Goal: Task Accomplishment & Management: Use online tool/utility

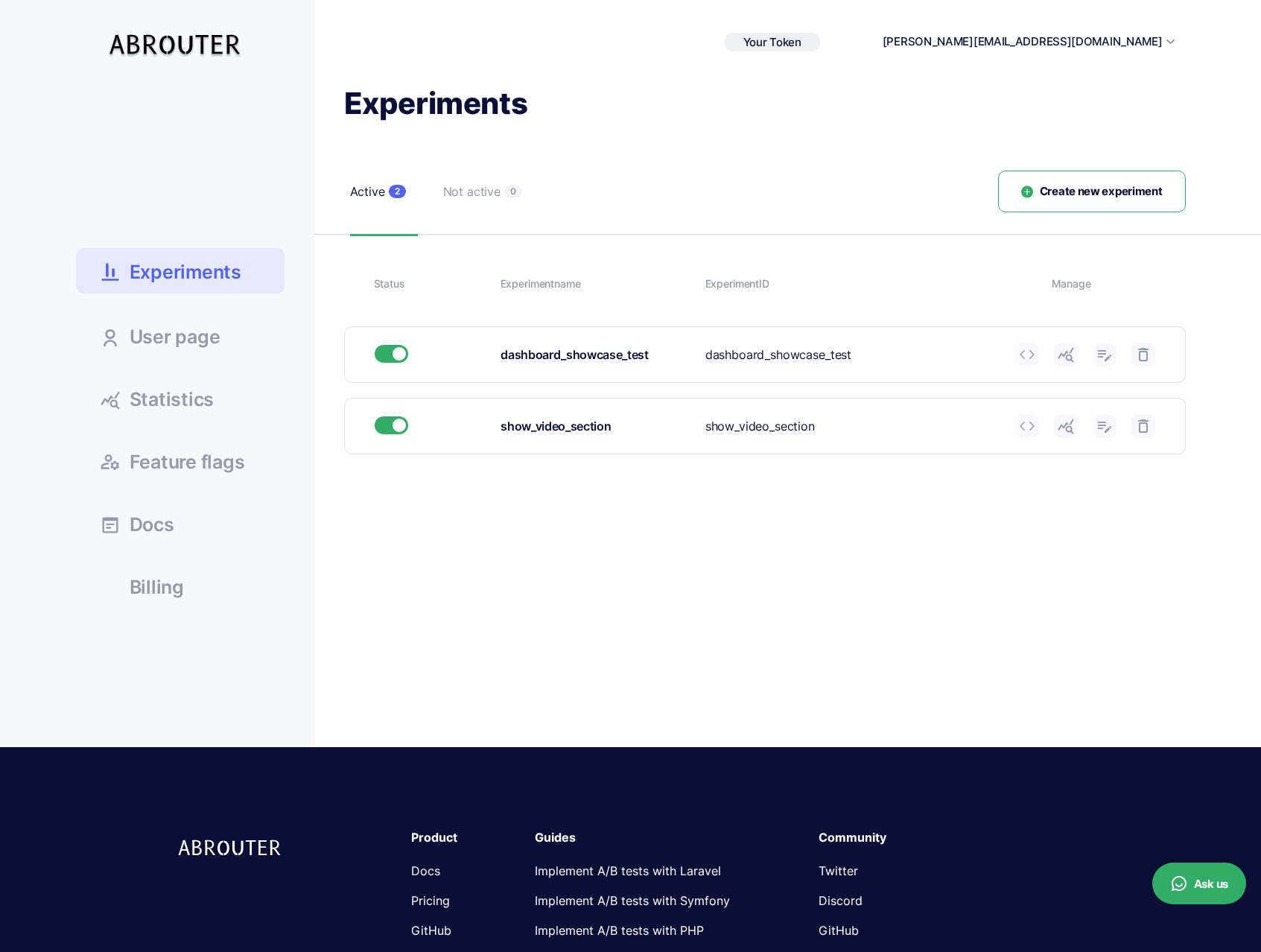
click at [172, 392] on span "Statistics" at bounding box center [172, 400] width 85 height 18
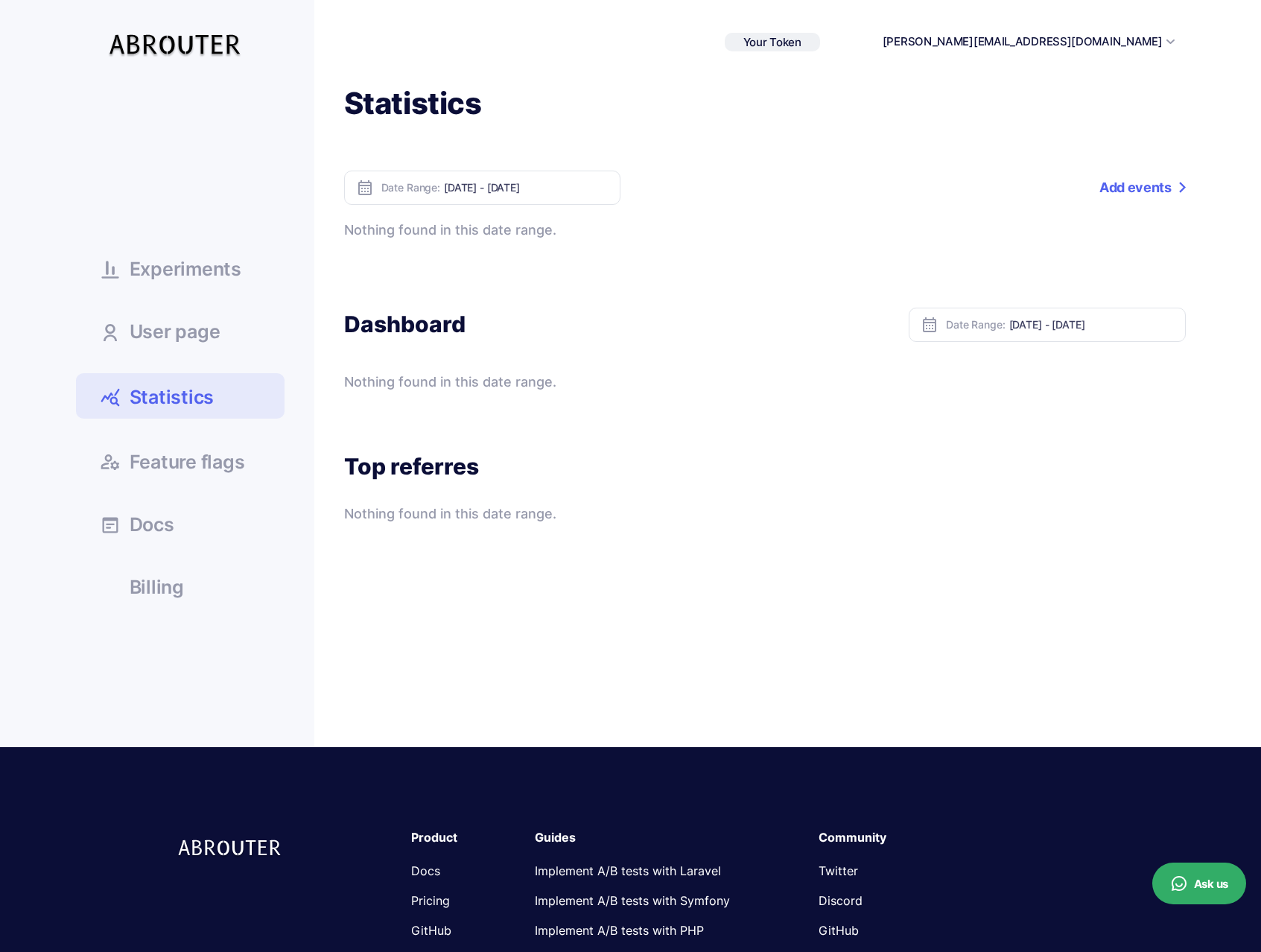
click at [1158, 168] on div "Statistics Date Range: Oct 04, 2025 - Oct 10, 2025 Add events Event name Percen…" at bounding box center [749, 304] width 871 height 440
click at [1189, 200] on div "Experiments User page Statistics Feature flags Docs" at bounding box center [631, 416] width 1133 height 663
click at [1151, 181] on link "Add events" at bounding box center [1142, 187] width 86 height 34
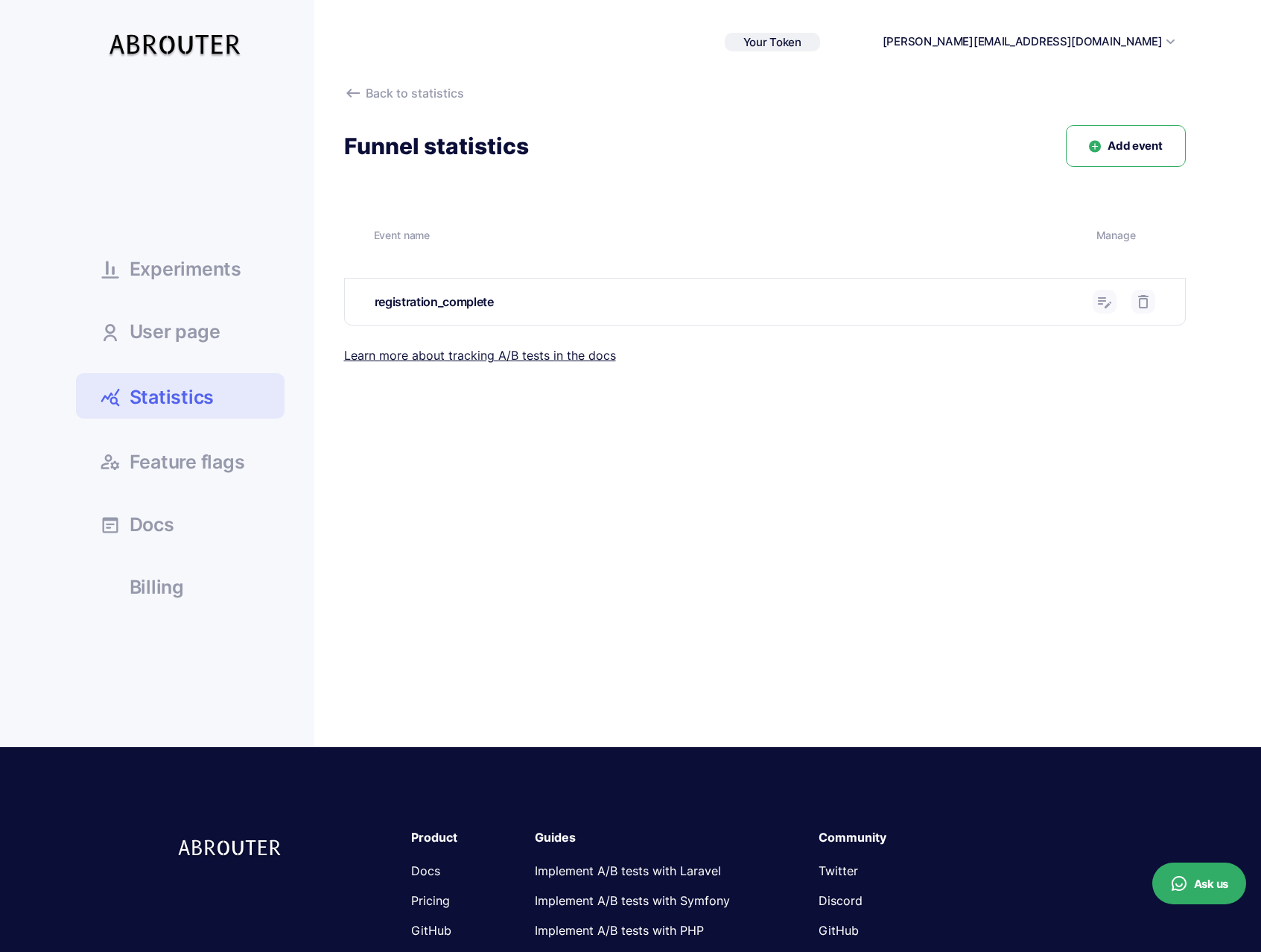
click at [471, 308] on div "registration_complete" at bounding box center [728, 302] width 707 height 18
click at [208, 274] on span "Experiments" at bounding box center [185, 269] width 112 height 18
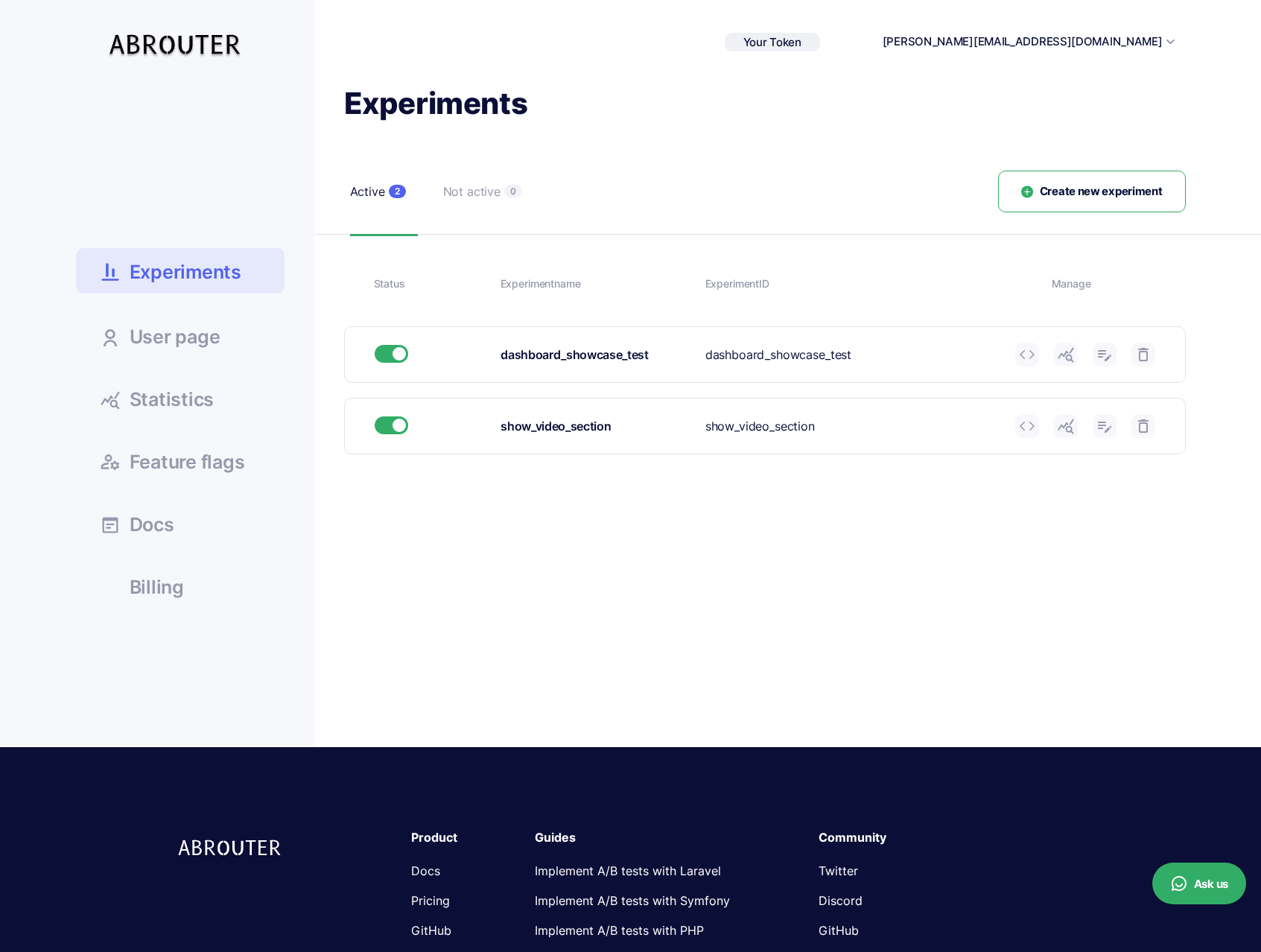
click at [467, 194] on div "Not active" at bounding box center [472, 192] width 57 height 18
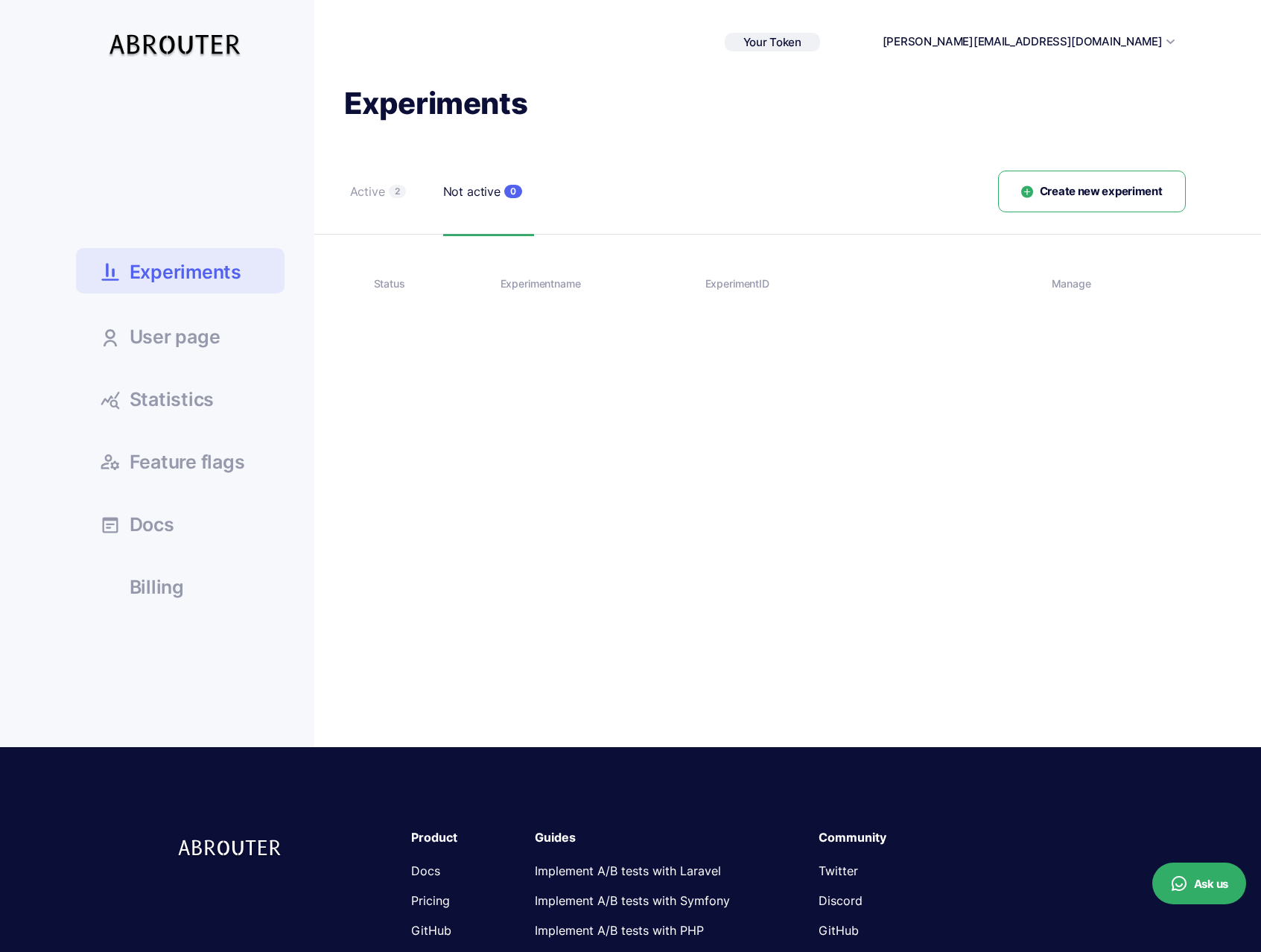
click at [382, 190] on div "Active" at bounding box center [368, 192] width 35 height 18
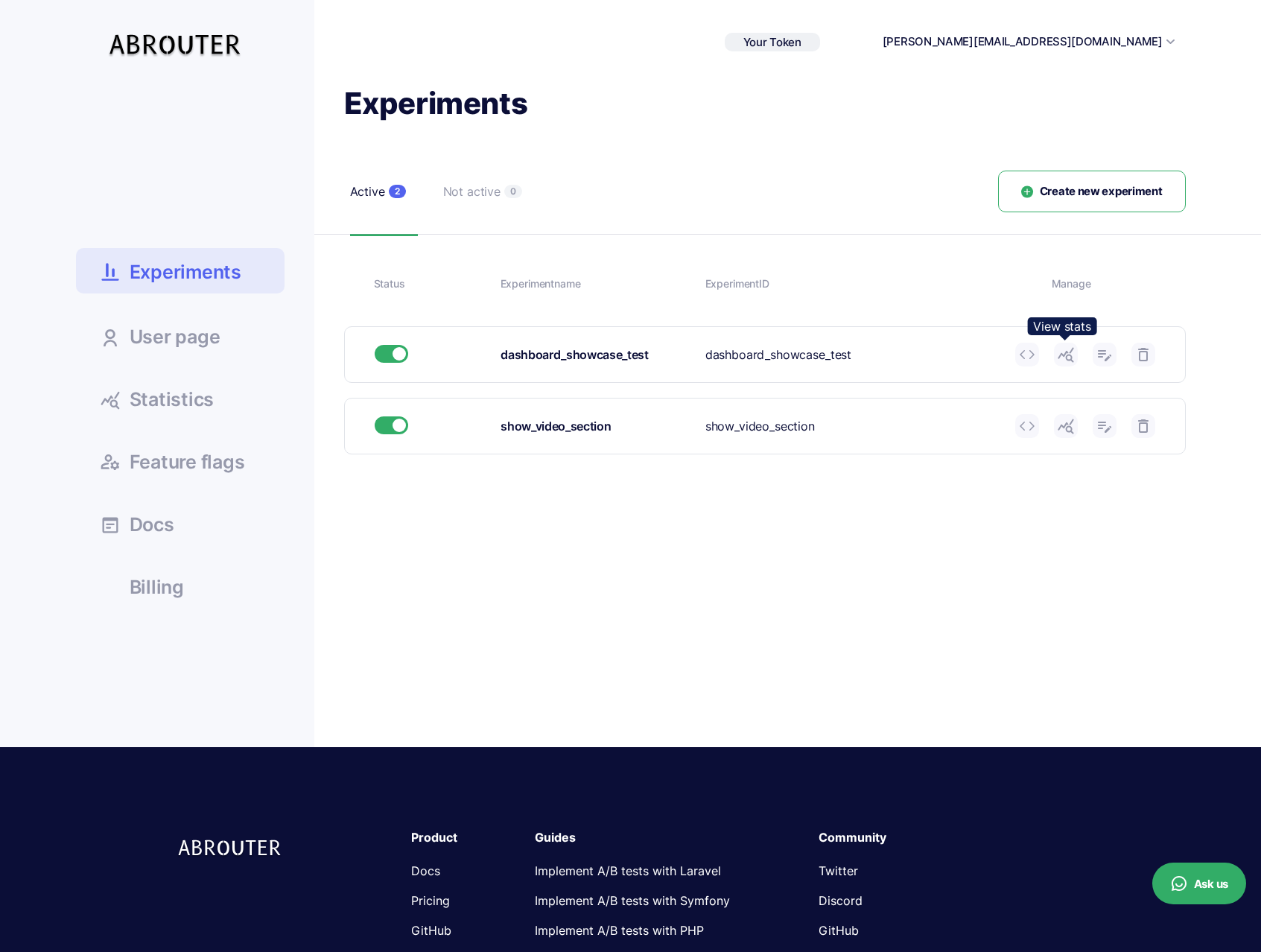
click at [1072, 351] on use at bounding box center [1065, 355] width 16 height 15
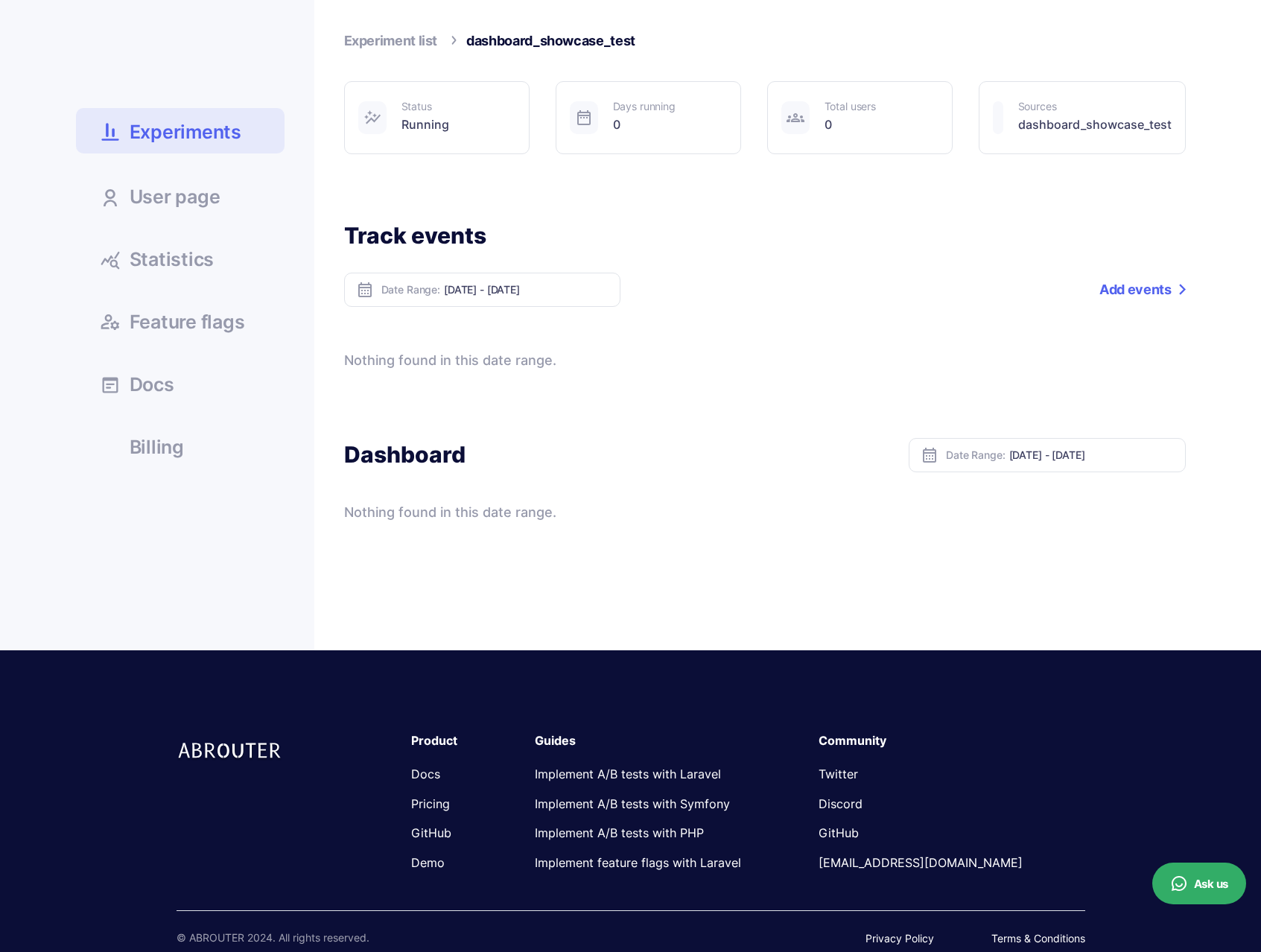
scroll to position [153, 0]
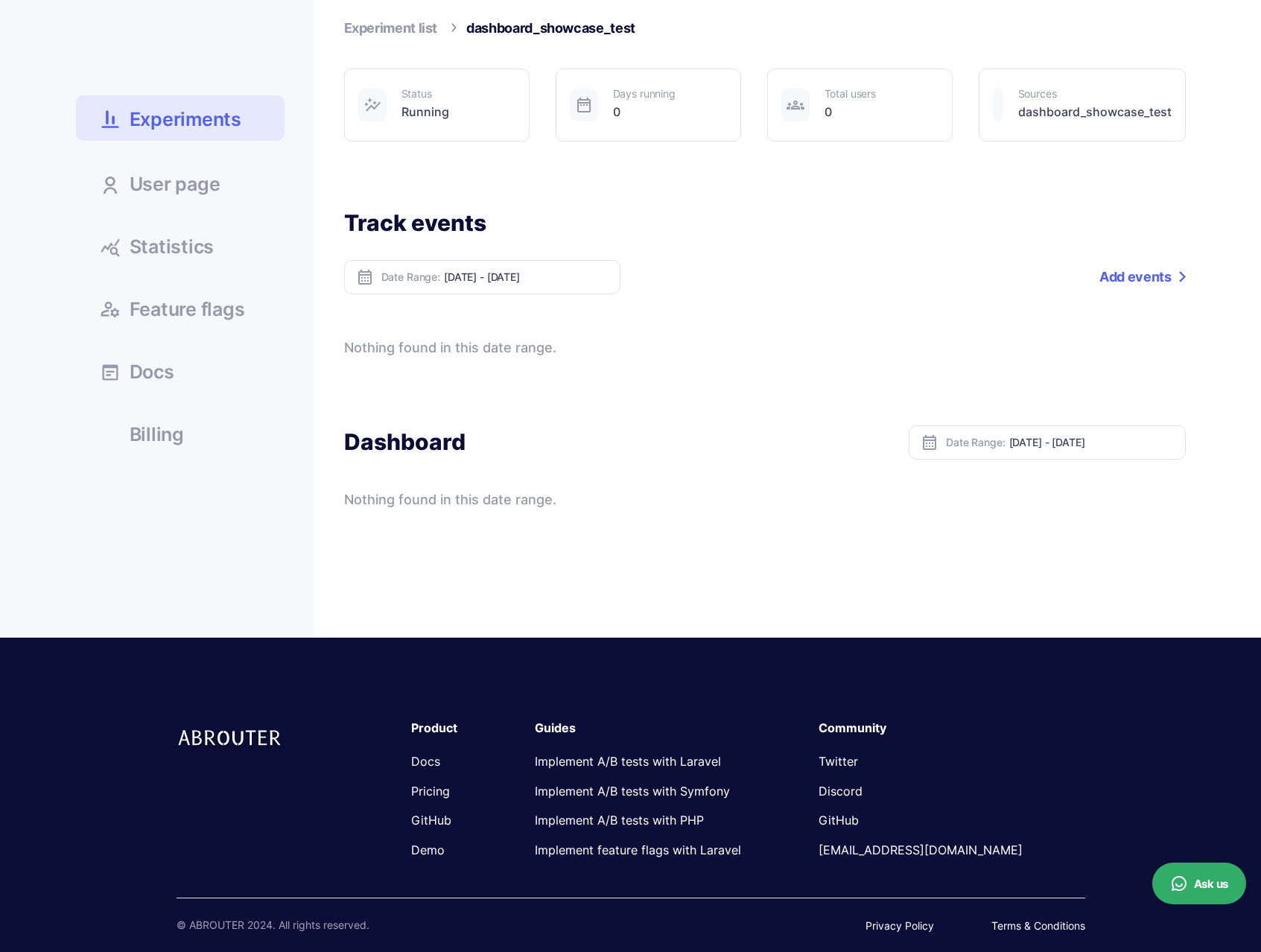
click at [426, 759] on link "Docs" at bounding box center [425, 761] width 29 height 15
click at [1136, 283] on link "Add events" at bounding box center [1142, 276] width 86 height 34
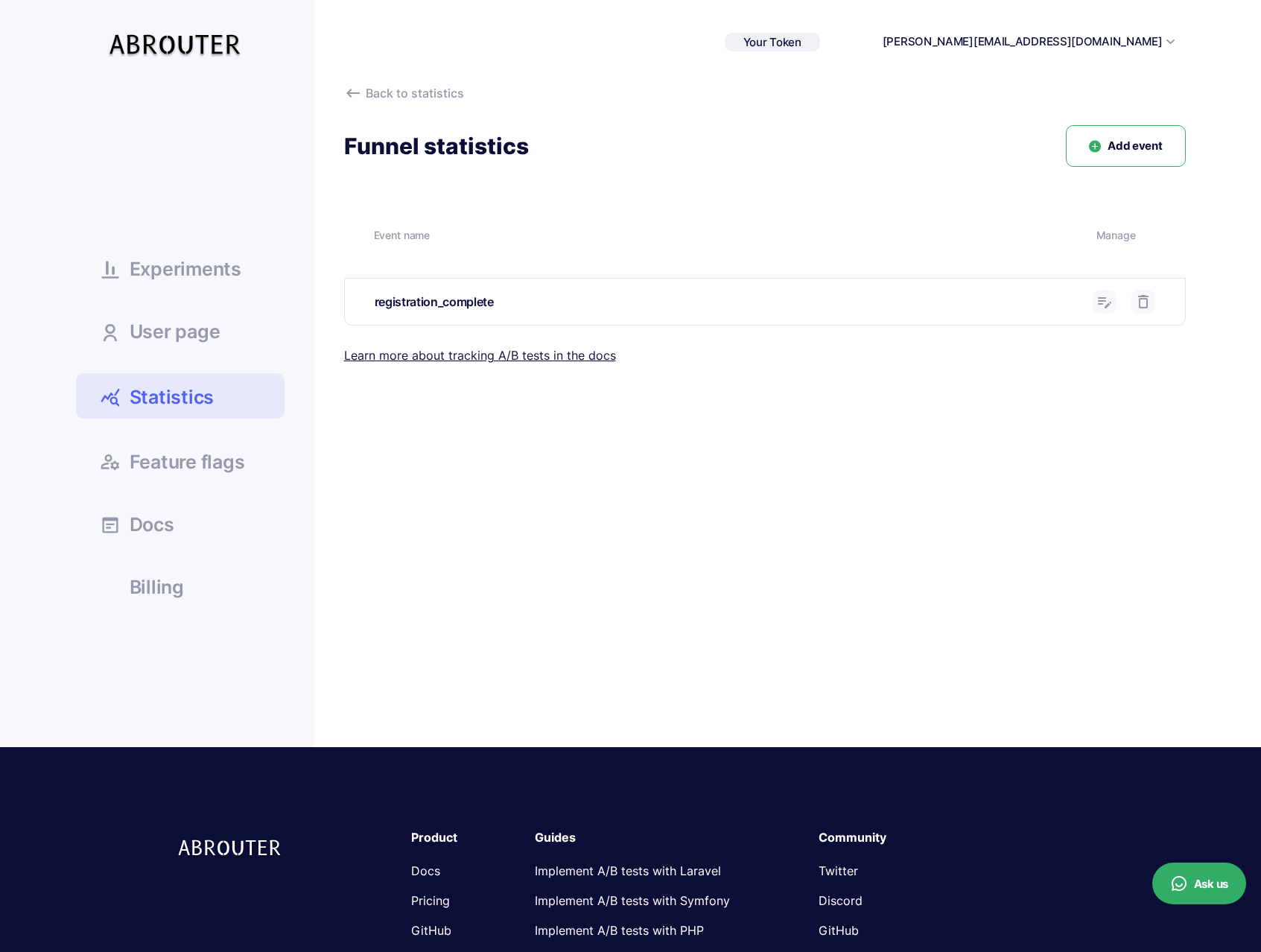
click at [697, 299] on div "registration_complete" at bounding box center [728, 302] width 707 height 18
click at [1111, 144] on span "Add event" at bounding box center [1134, 146] width 55 height 18
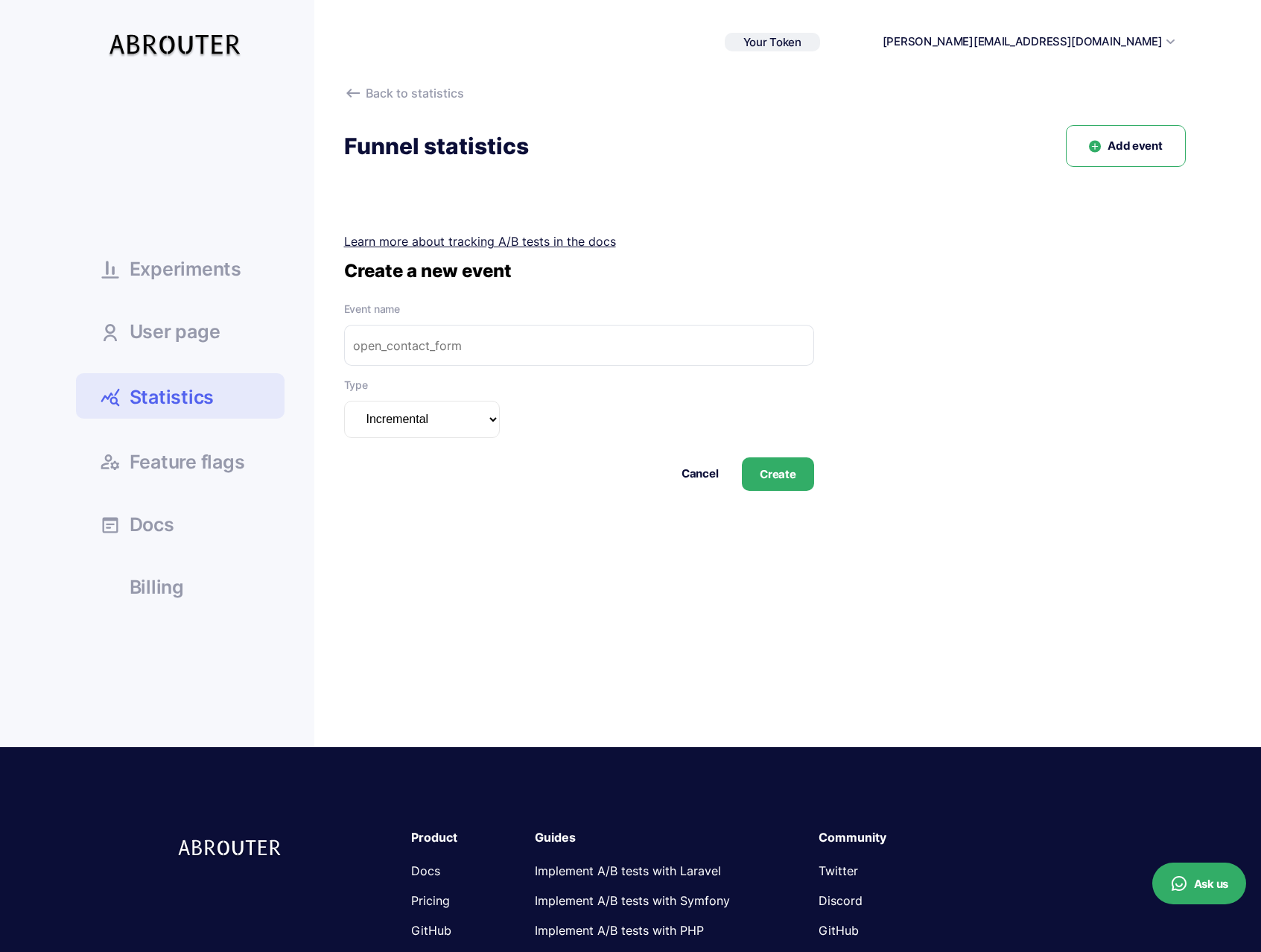
click at [533, 321] on div "Event name" at bounding box center [579, 333] width 470 height 65
click at [527, 336] on input "text" at bounding box center [579, 345] width 470 height 41
paste input "landing_page_view"
type input "landing_page_view"
click at [791, 478] on button "Create" at bounding box center [777, 474] width 71 height 33
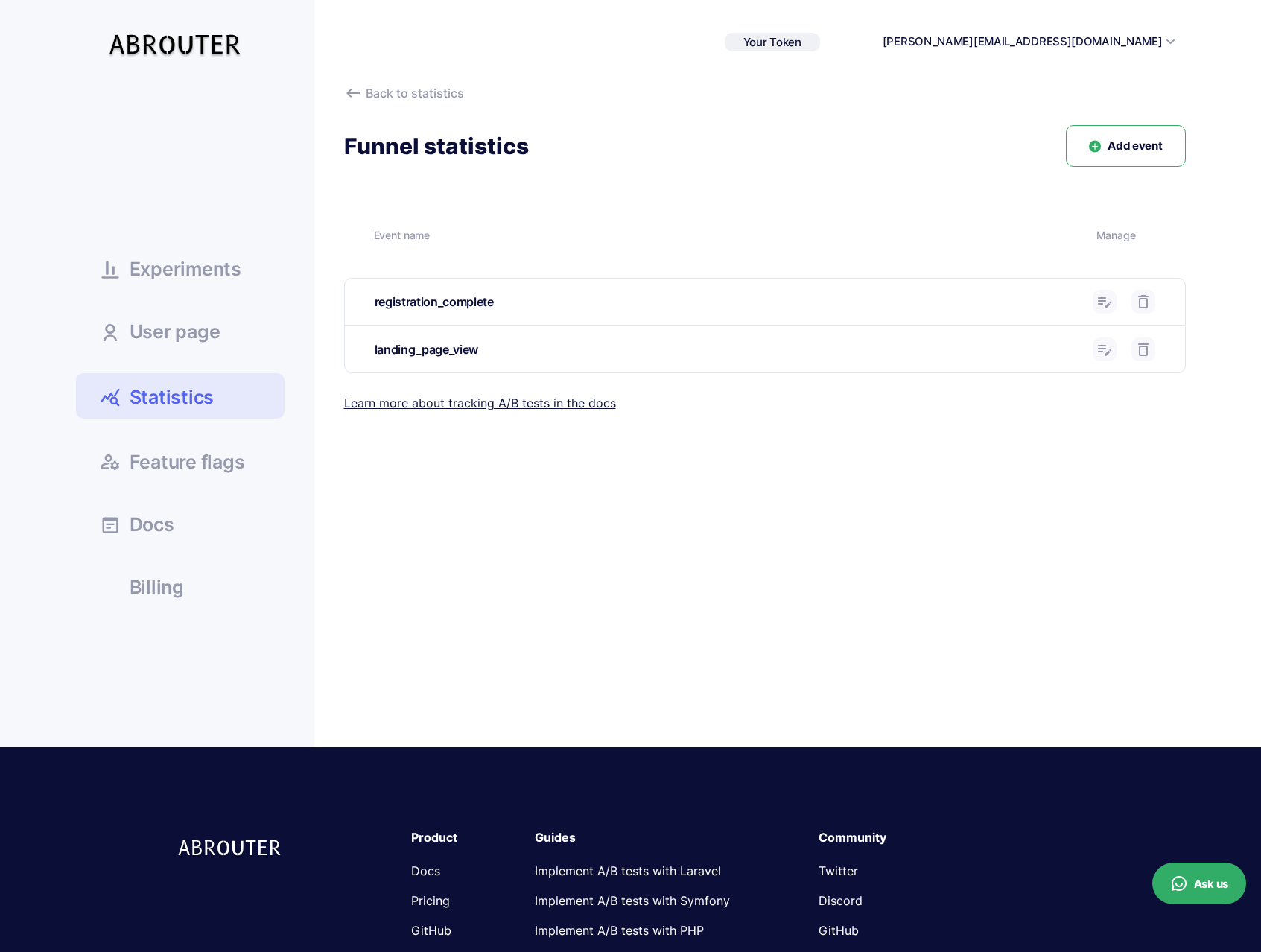
click at [203, 343] on link "User page" at bounding box center [180, 331] width 209 height 41
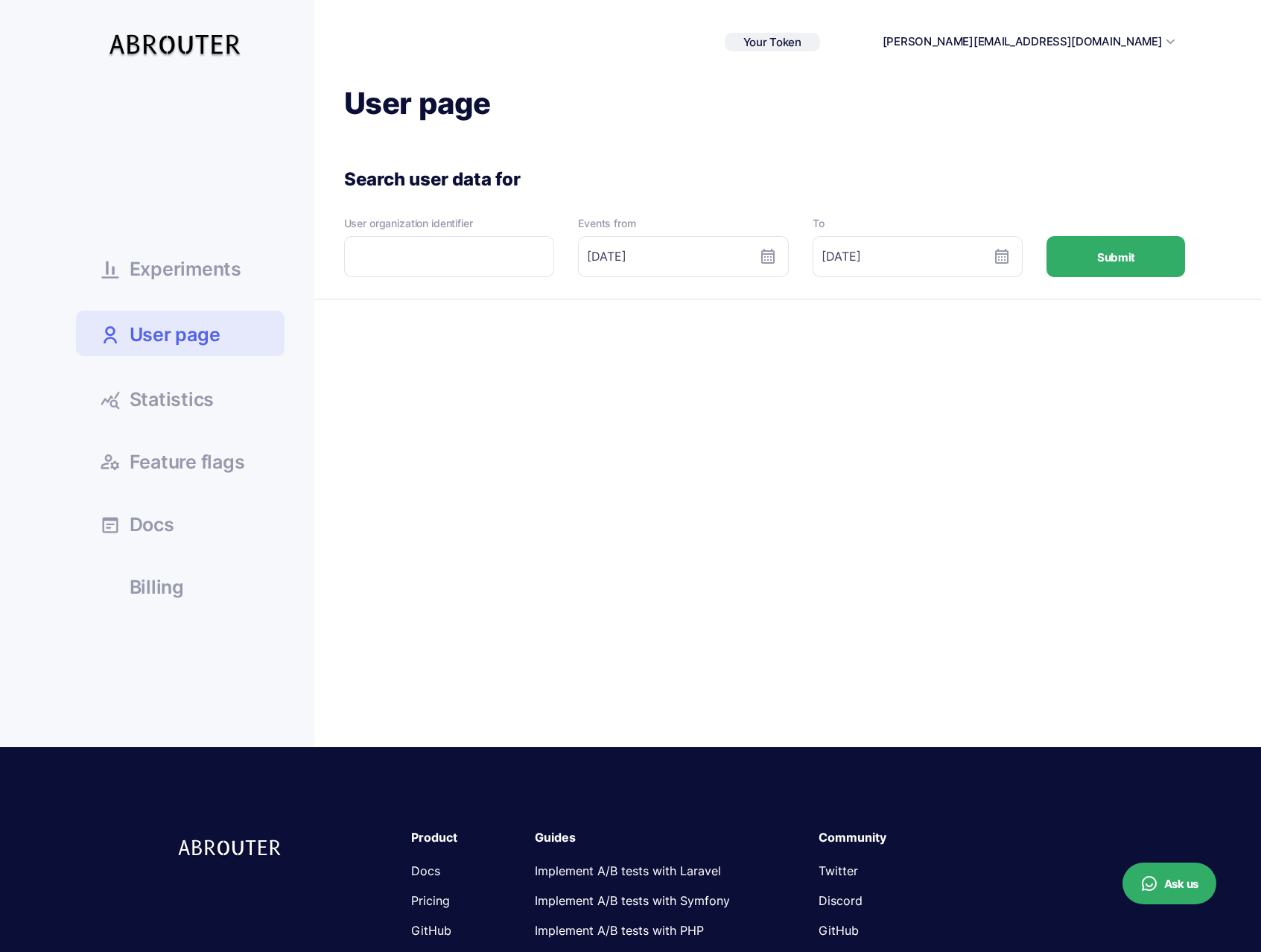
click at [212, 270] on span "Experiments" at bounding box center [185, 269] width 112 height 18
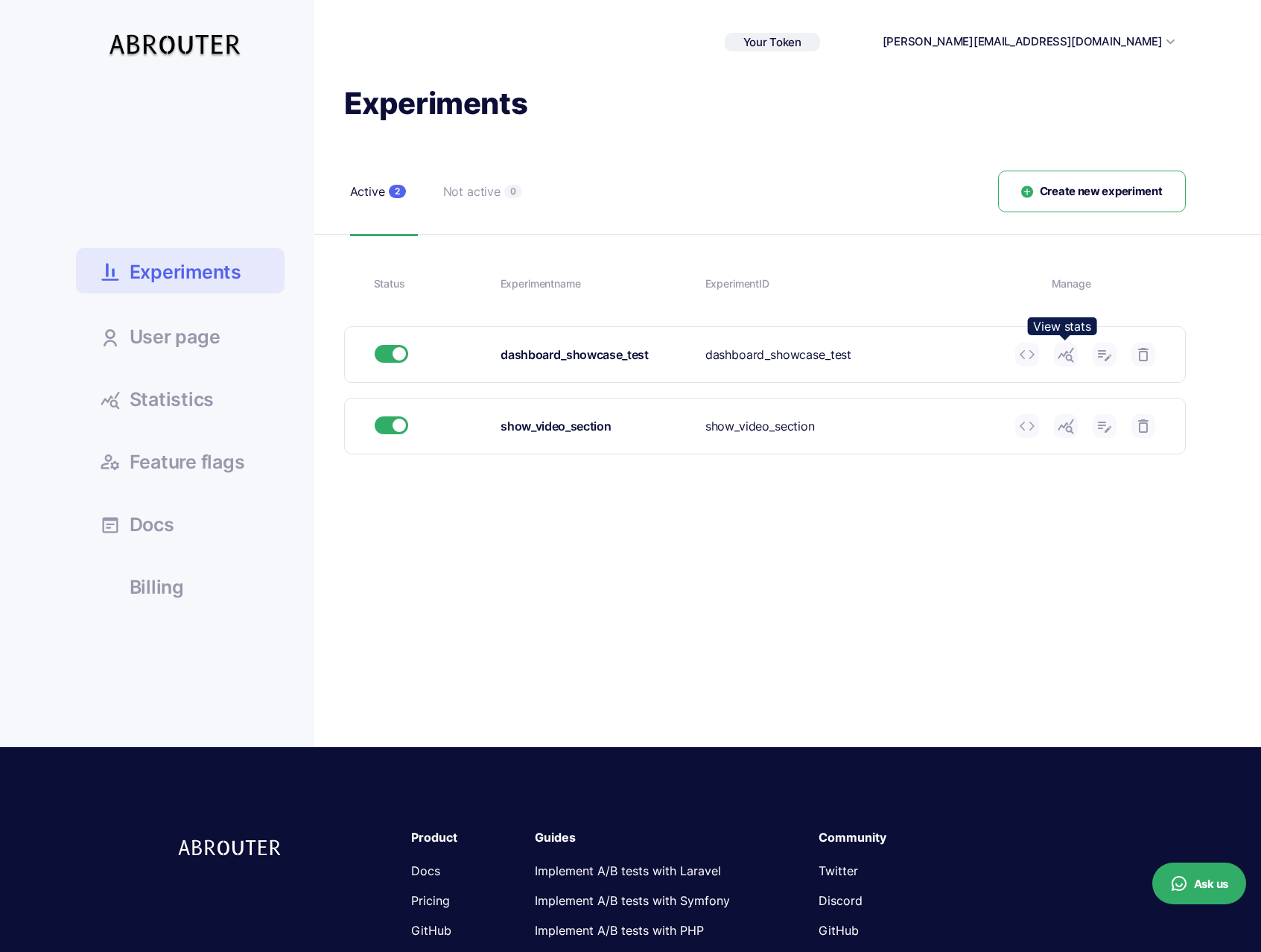
click at [1061, 355] on icon at bounding box center [1065, 354] width 18 height 18
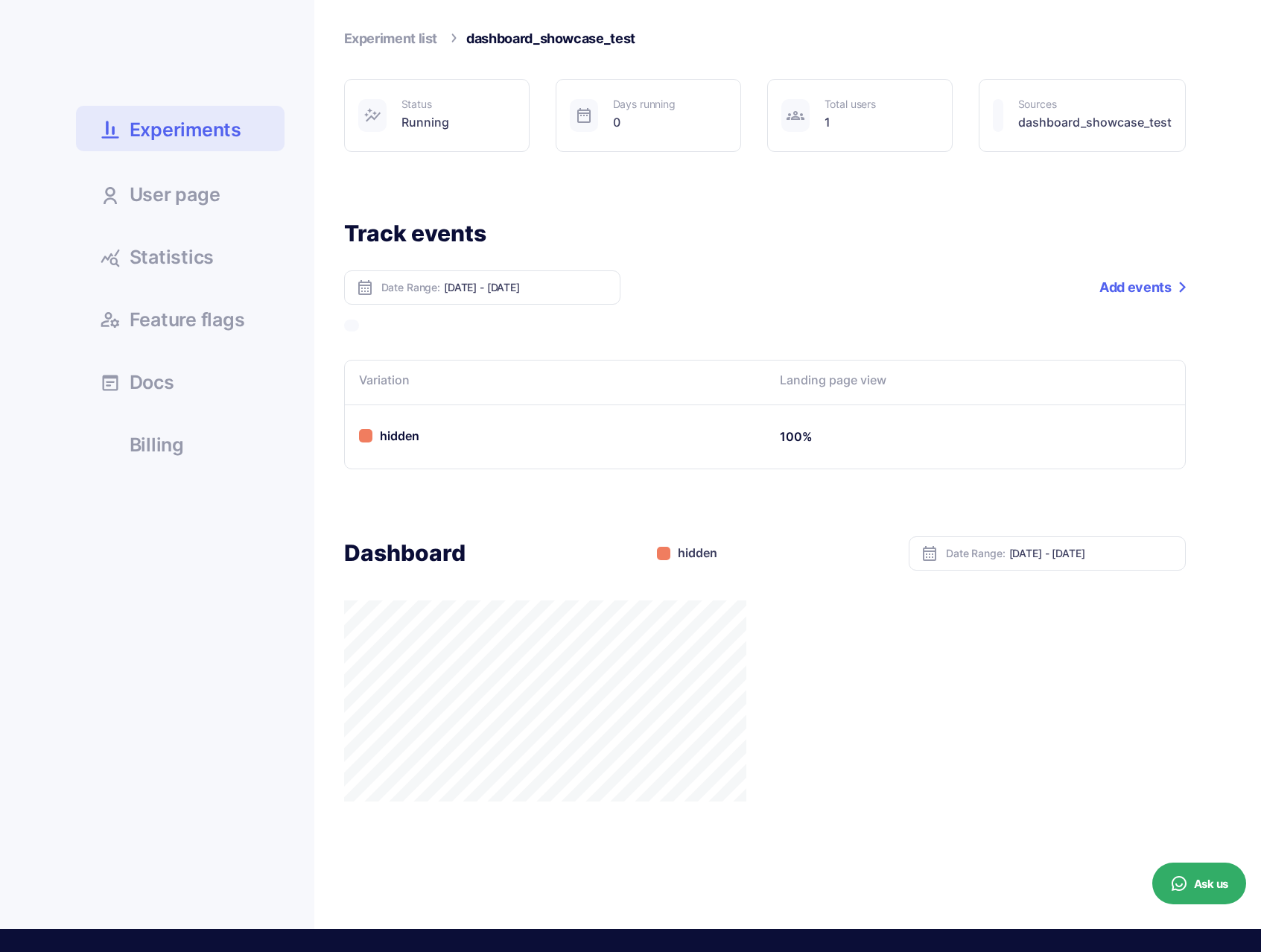
scroll to position [144, 0]
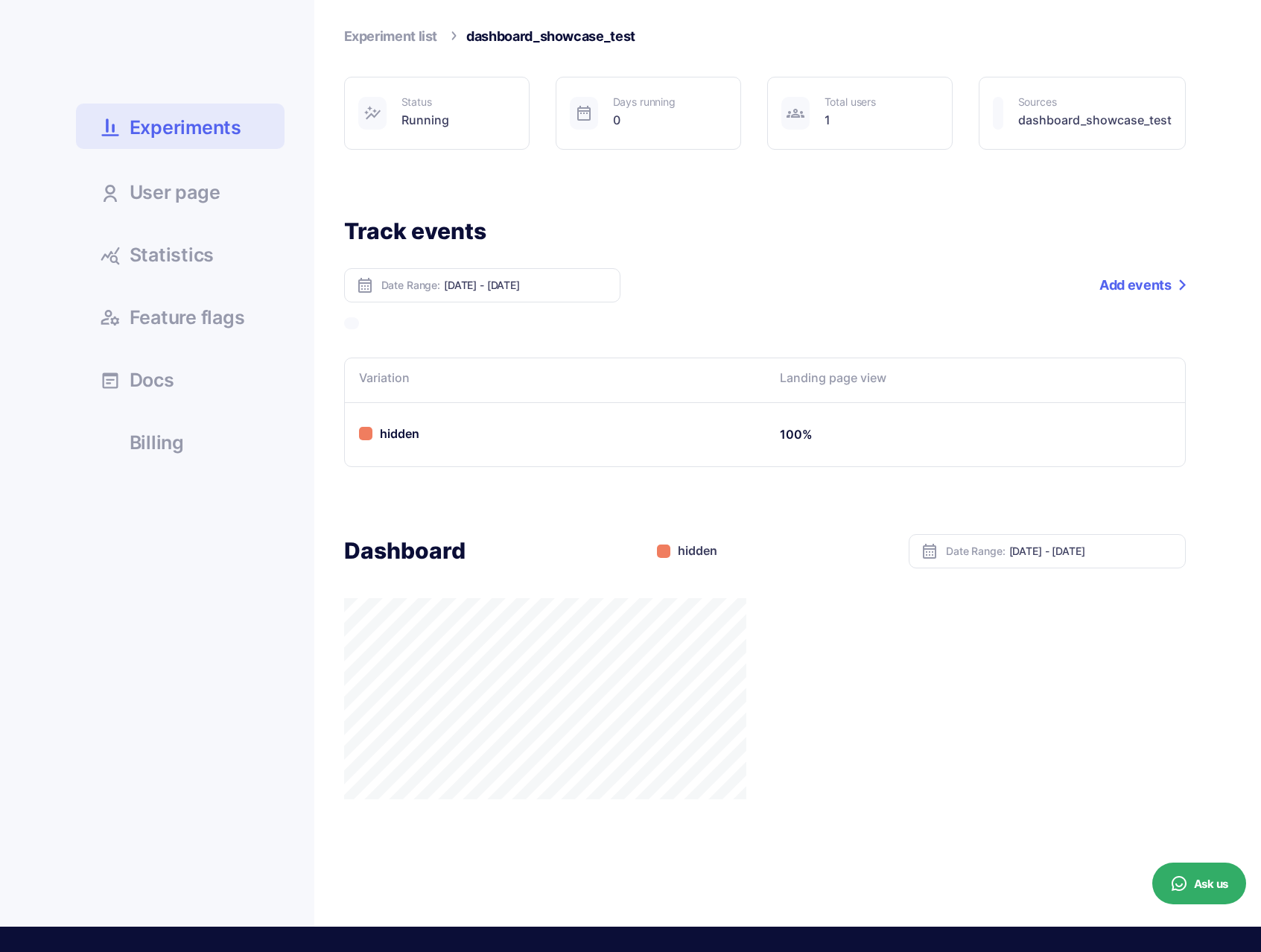
click at [383, 40] on link "Experiment list" at bounding box center [392, 36] width 94 height 16
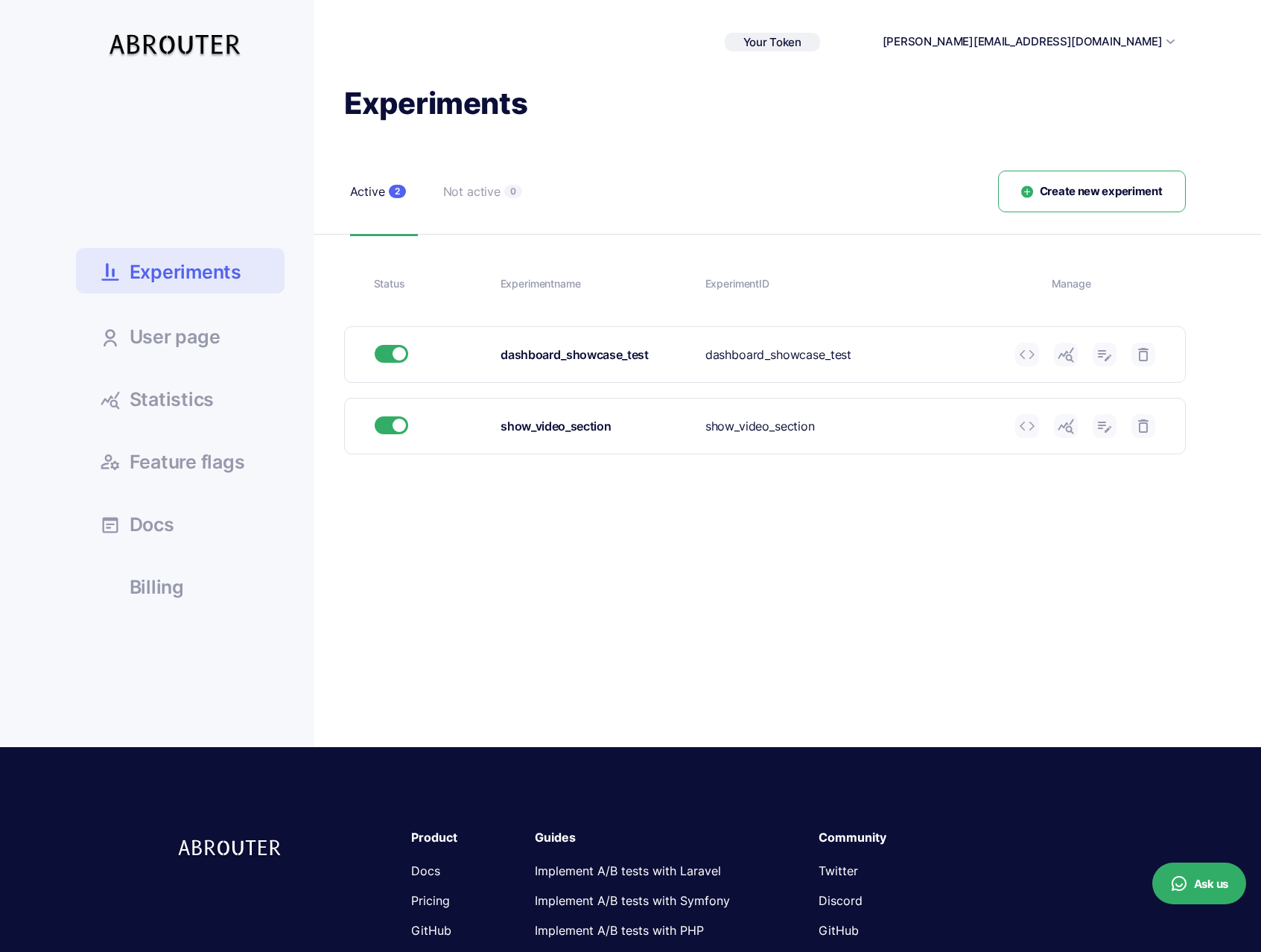
click at [1073, 361] on link at bounding box center [1066, 355] width 24 height 24
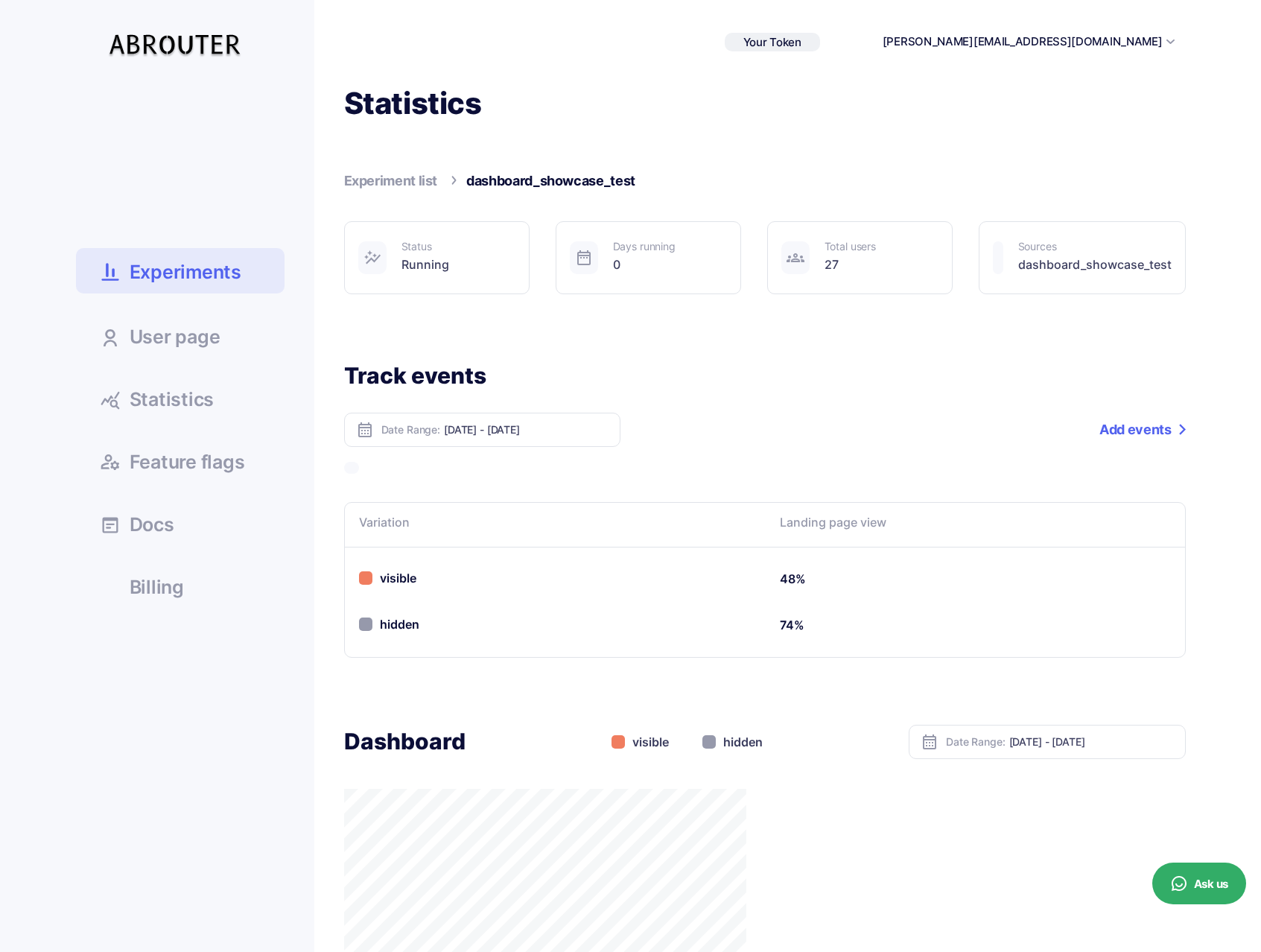
click at [394, 178] on link "Experiment list" at bounding box center [392, 180] width 94 height 16
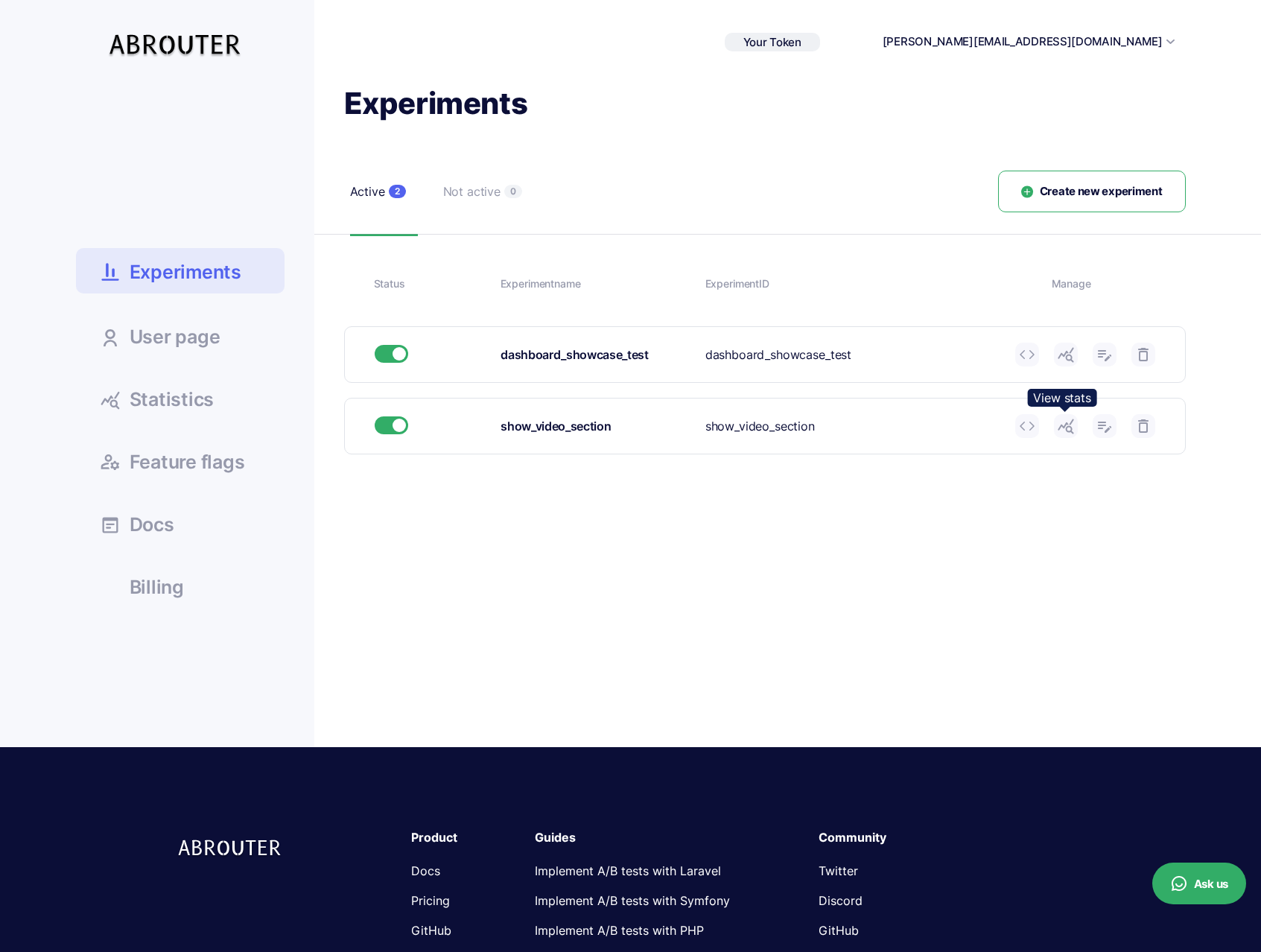
click at [1063, 427] on use at bounding box center [1065, 427] width 16 height 15
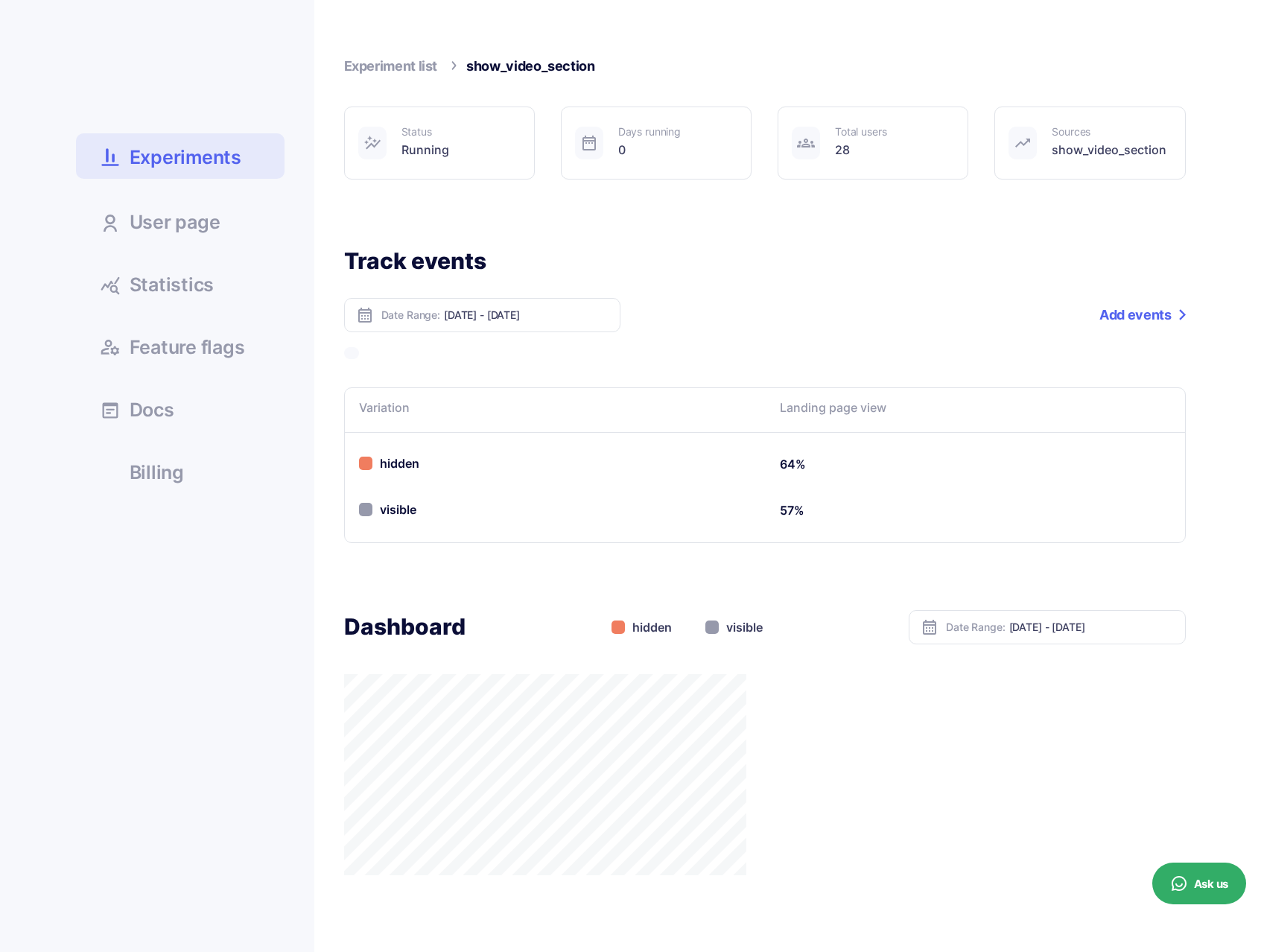
scroll to position [298, 0]
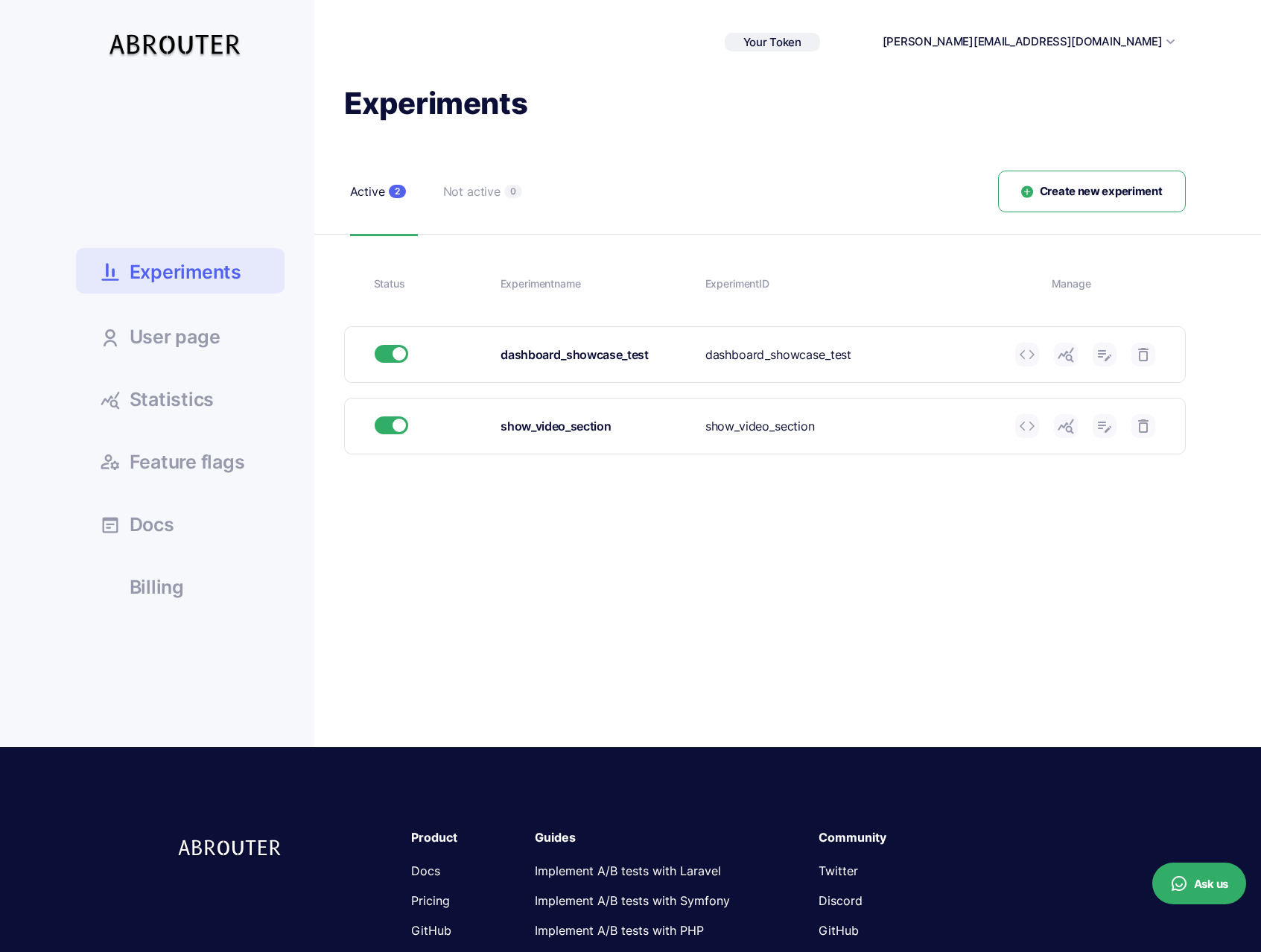
click at [1064, 359] on icon at bounding box center [1065, 354] width 18 height 18
